Goal: Task Accomplishment & Management: Manage account settings

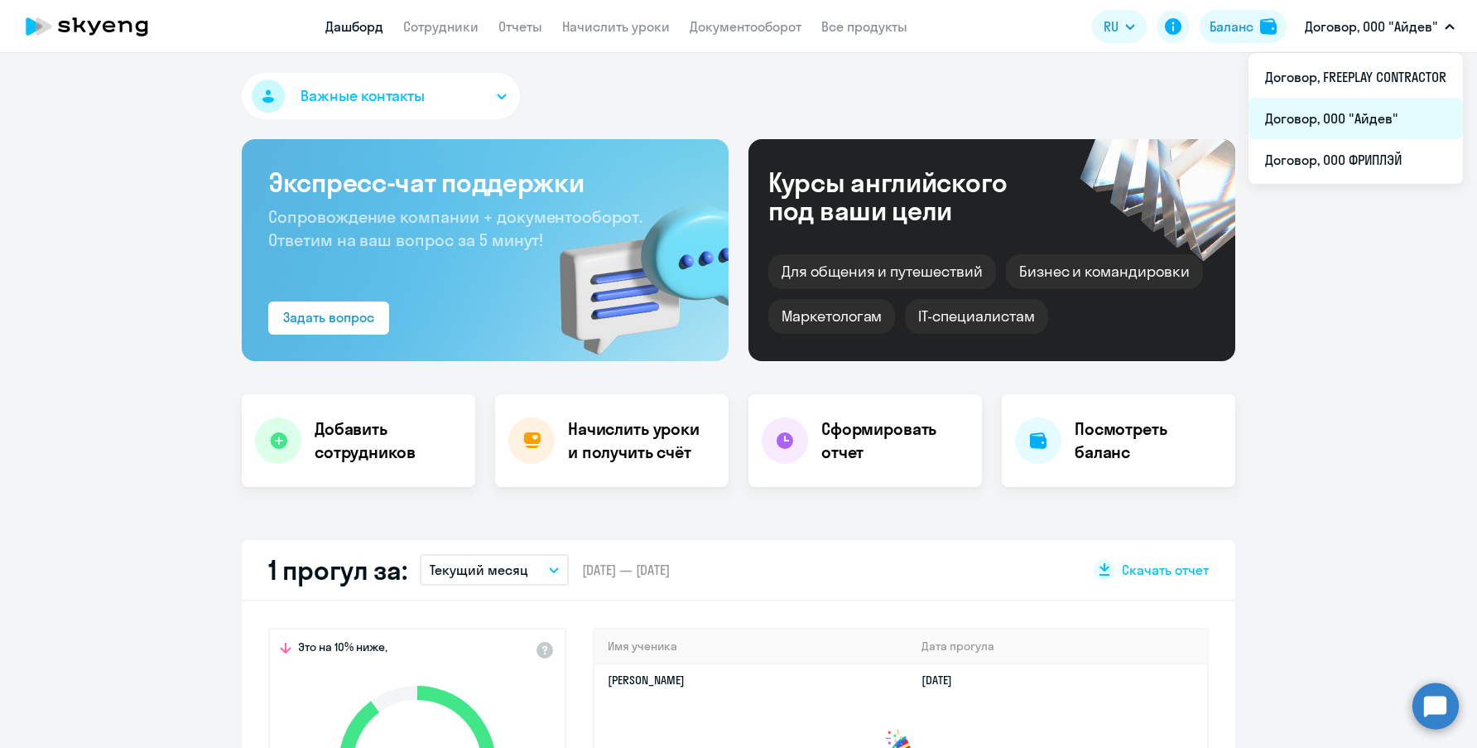
select select "30"
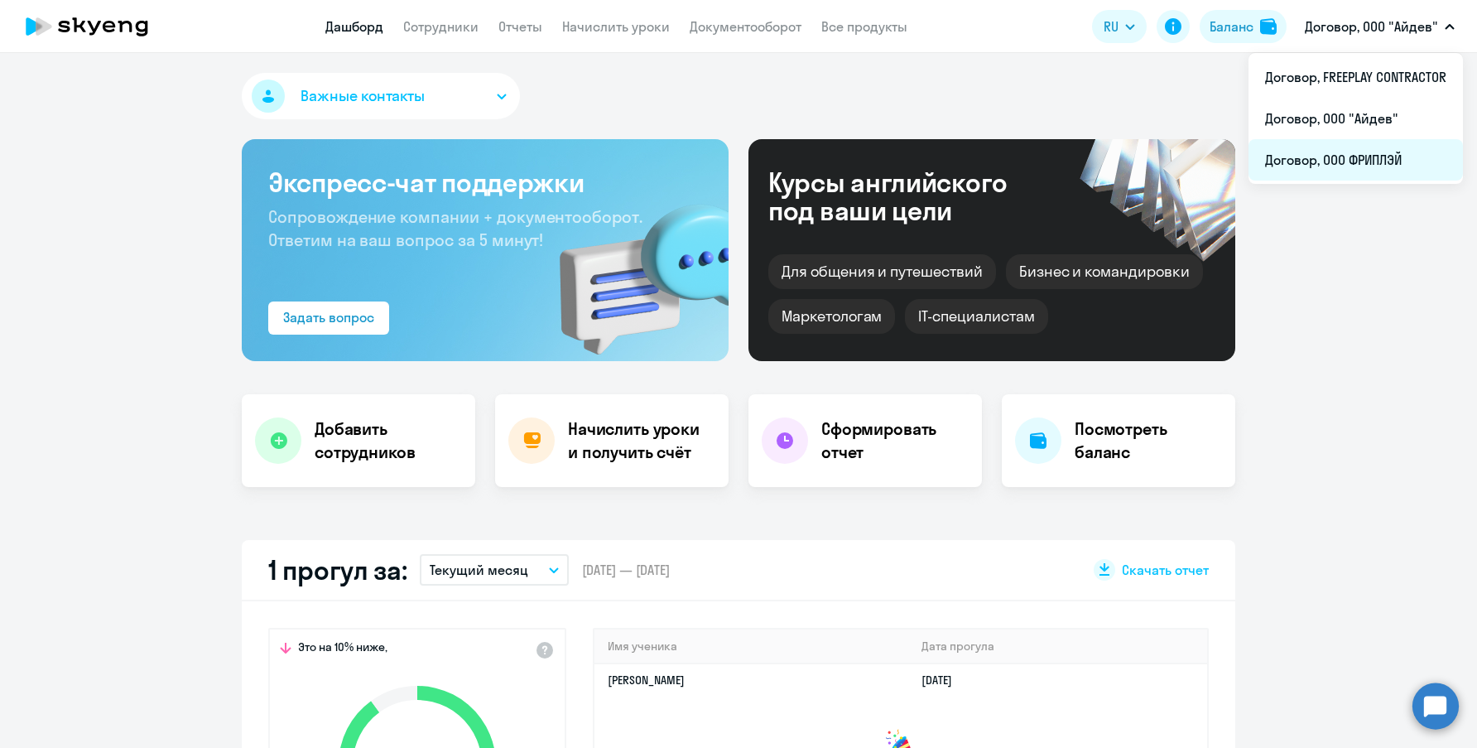
click at [1396, 139] on li "Договор, ООО ФРИПЛЭЙ" at bounding box center [1356, 159] width 214 height 41
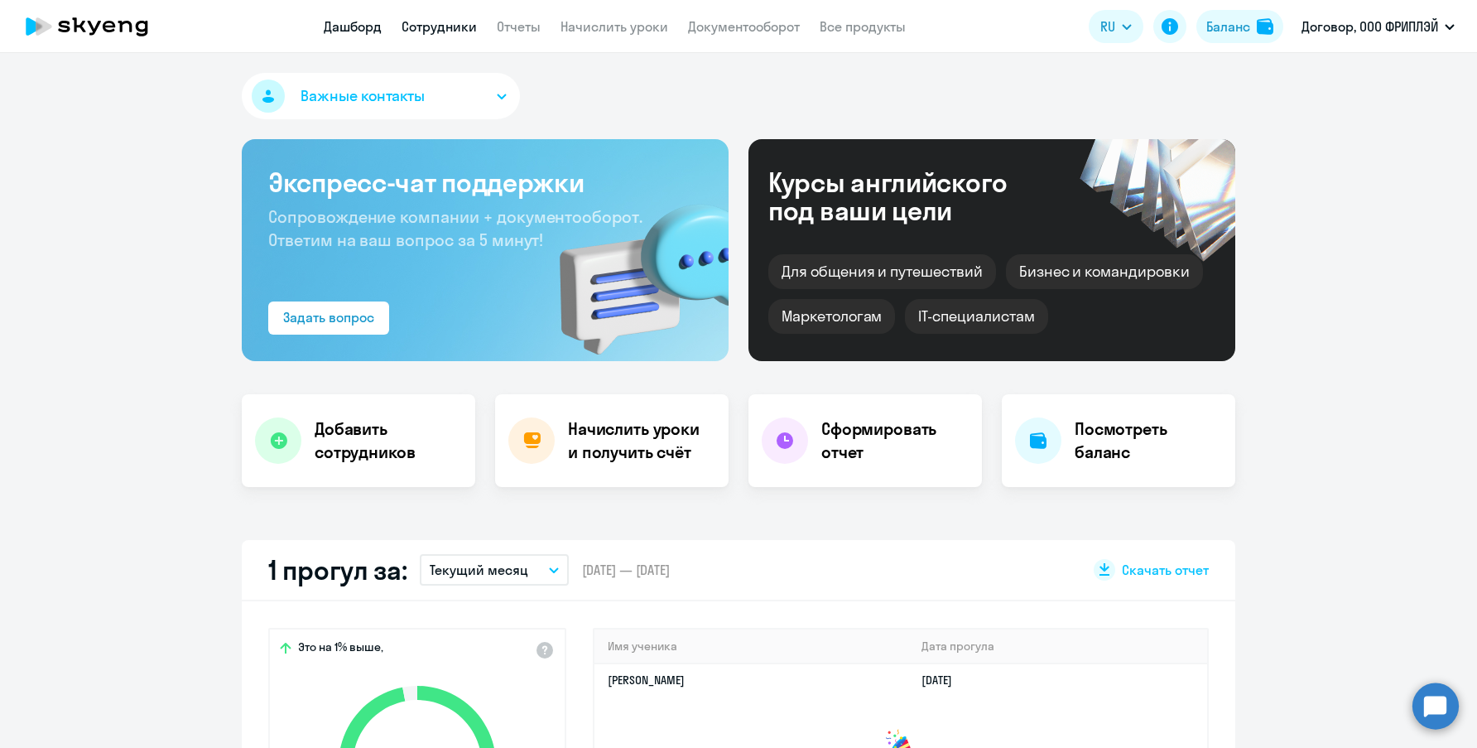
click at [424, 32] on link "Сотрудники" at bounding box center [439, 26] width 75 height 17
select select "30"
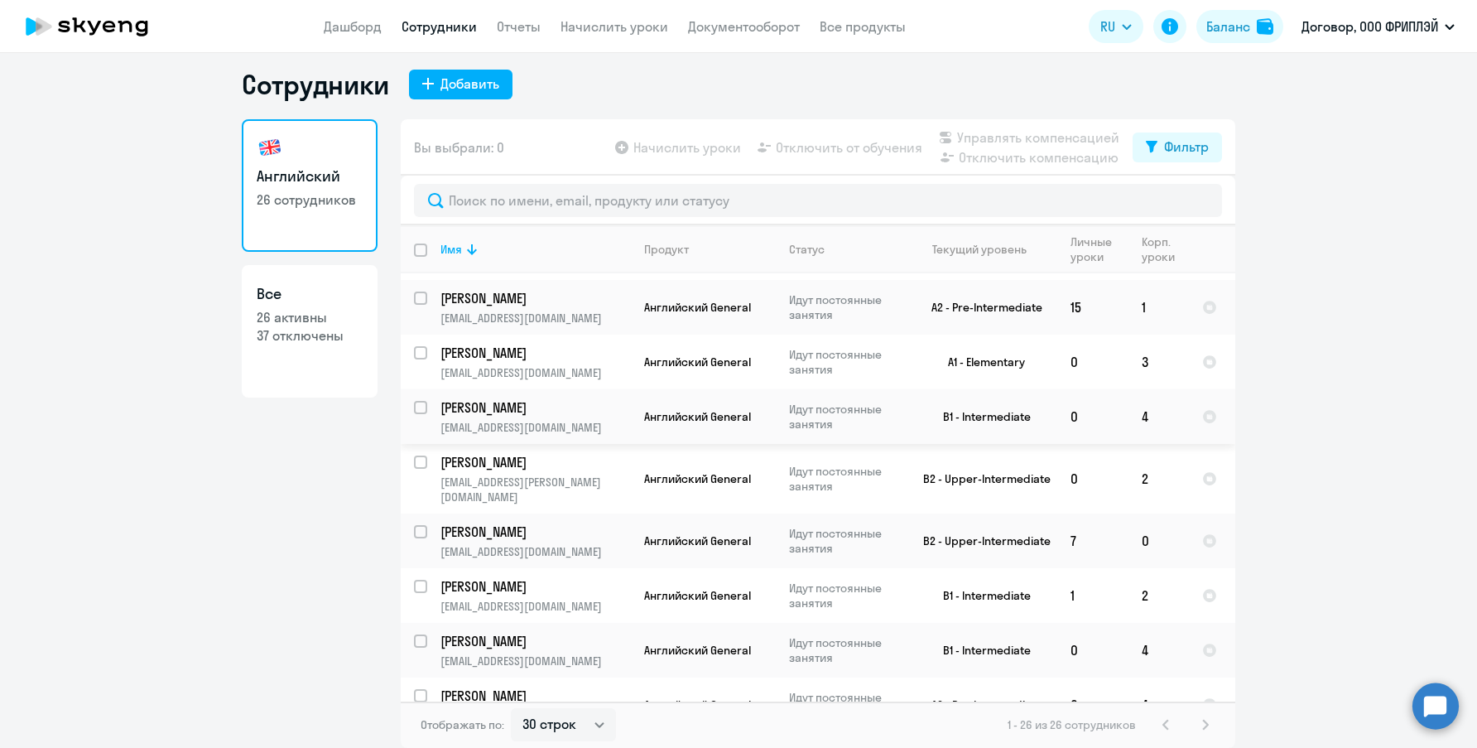
scroll to position [993, 0]
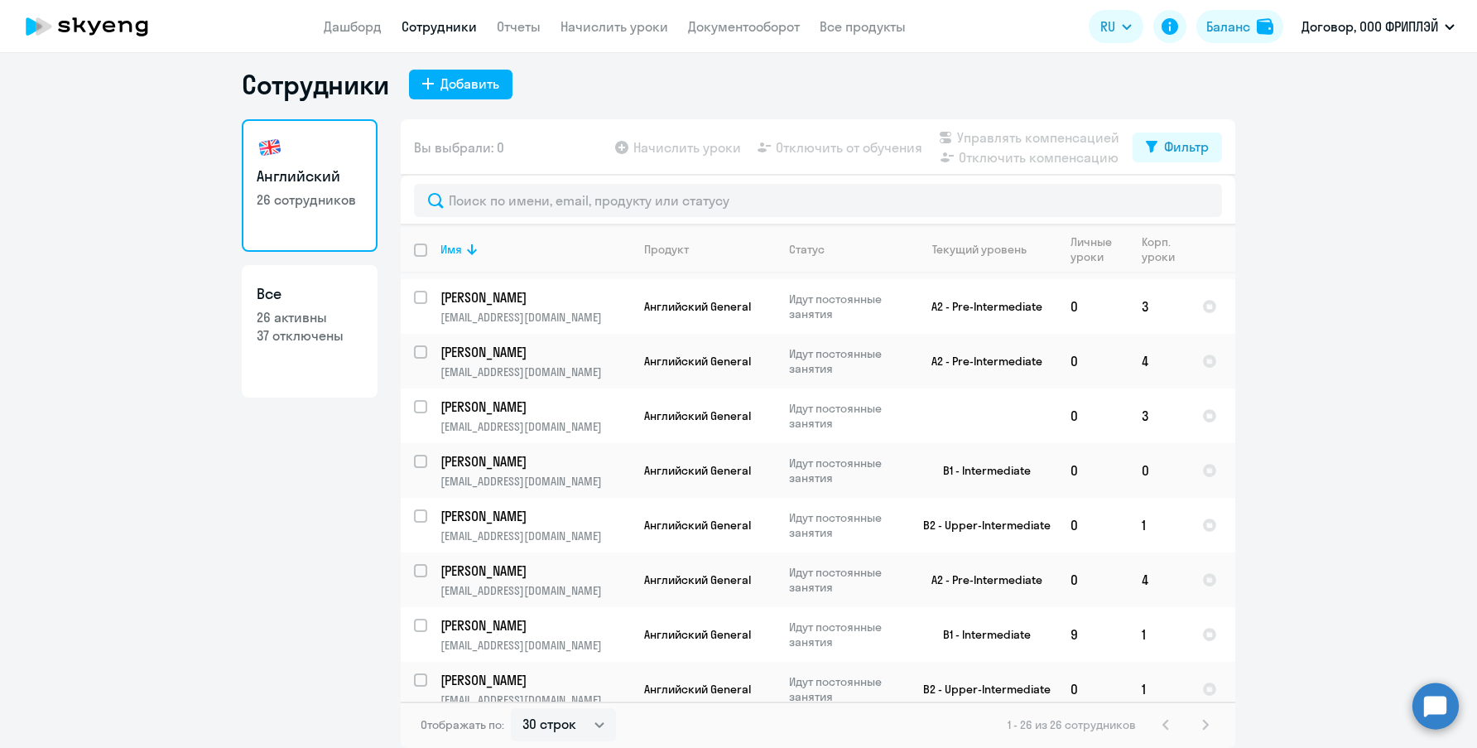
click at [321, 19] on app-header "Дашборд Сотрудники Отчеты Начислить уроки Документооборот Все продукты Дашборд …" at bounding box center [738, 26] width 1477 height 53
click at [343, 24] on link "Дашборд" at bounding box center [353, 26] width 58 height 17
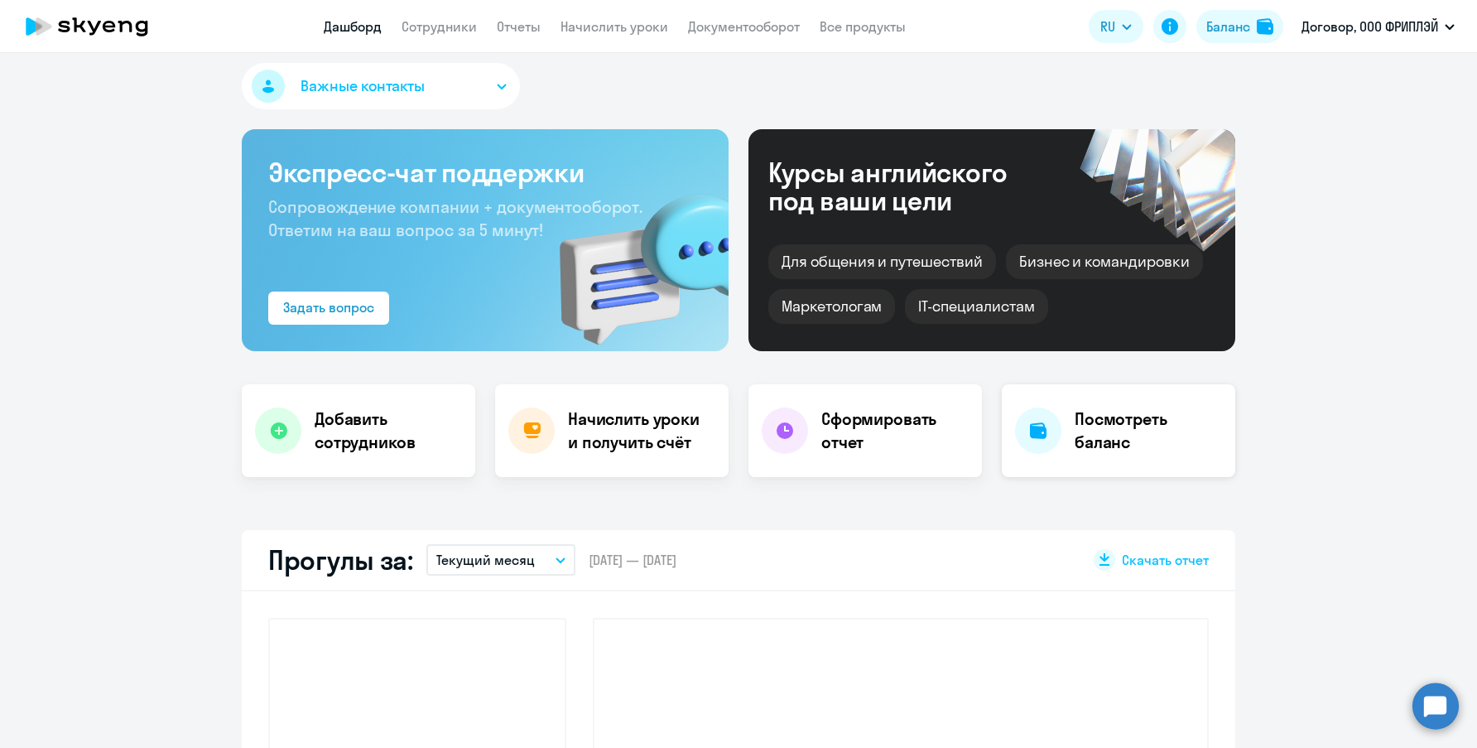
click at [1127, 411] on h4 "Посмотреть баланс" at bounding box center [1148, 430] width 147 height 46
select select "english_adult_not_native_speaker"
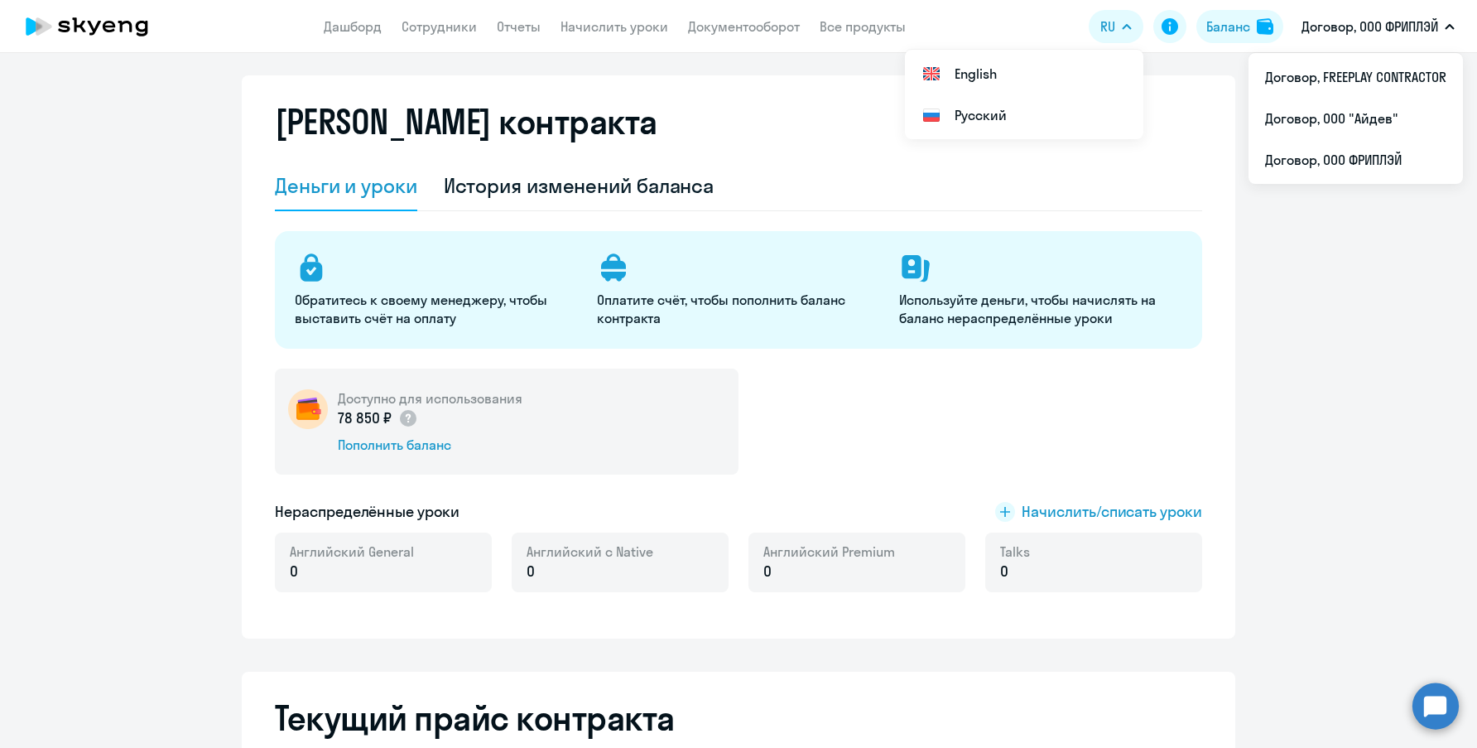
scroll to position [21, 0]
